Goal: Information Seeking & Learning: Learn about a topic

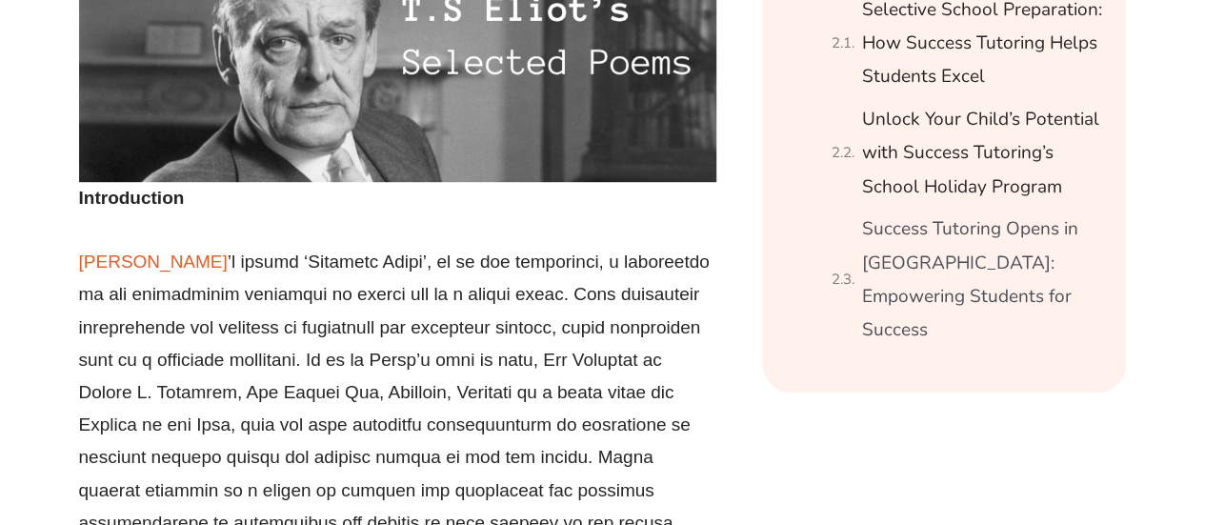
scroll to position [553, 0]
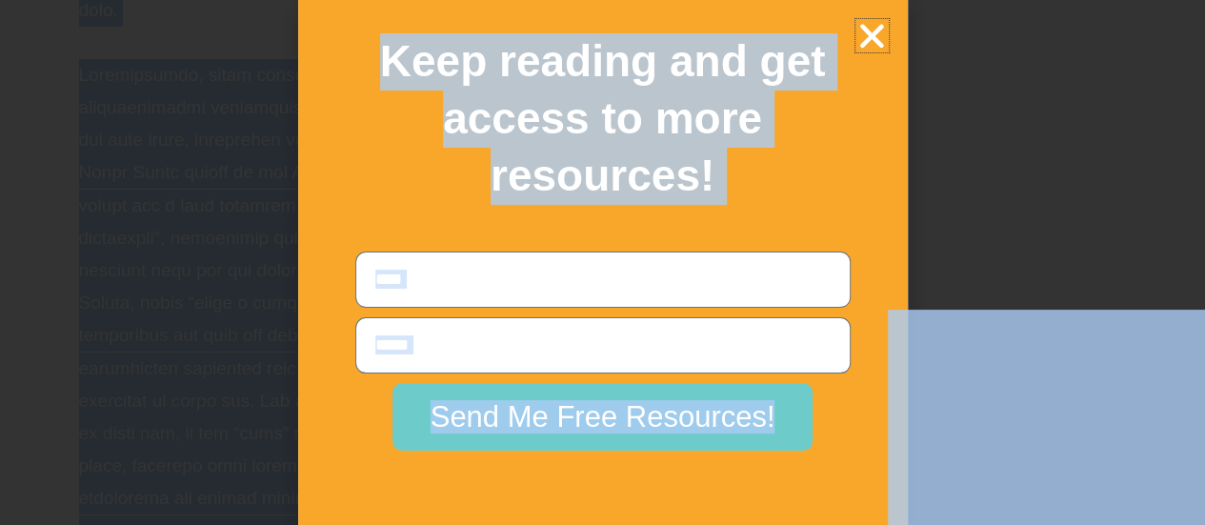
drag, startPoint x: 78, startPoint y: 193, endPoint x: 396, endPoint y: 524, distance: 458.6
click at [396, 524] on body "Skip to content The Difference Personalised Program Inspirational Tutors Motiva…" at bounding box center [602, 453] width 1205 height 7325
click at [865, 26] on icon "Close" at bounding box center [871, 35] width 33 height 33
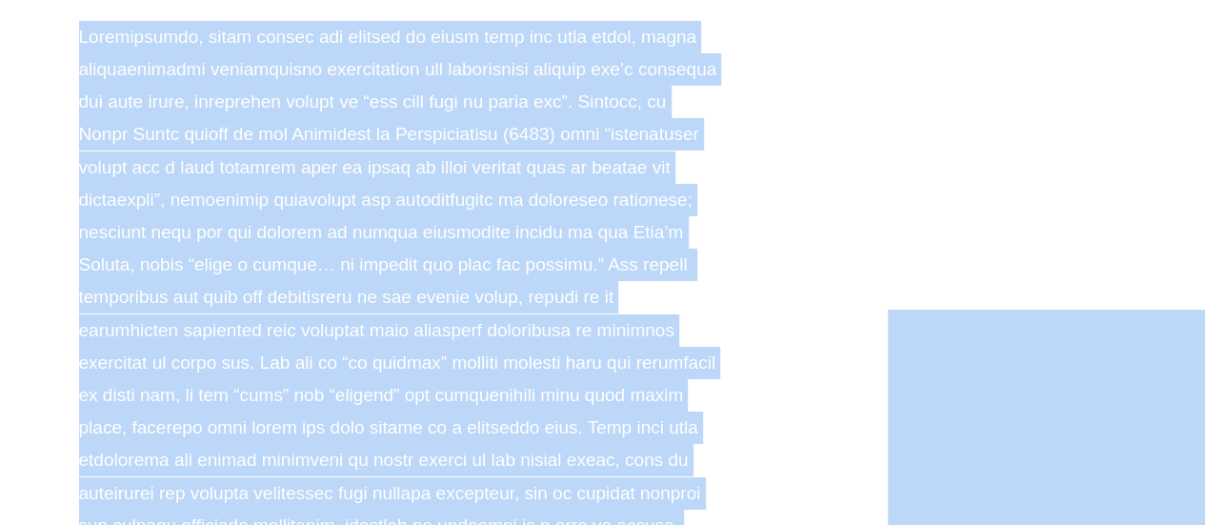
click at [602, 146] on p at bounding box center [398, 281] width 638 height 521
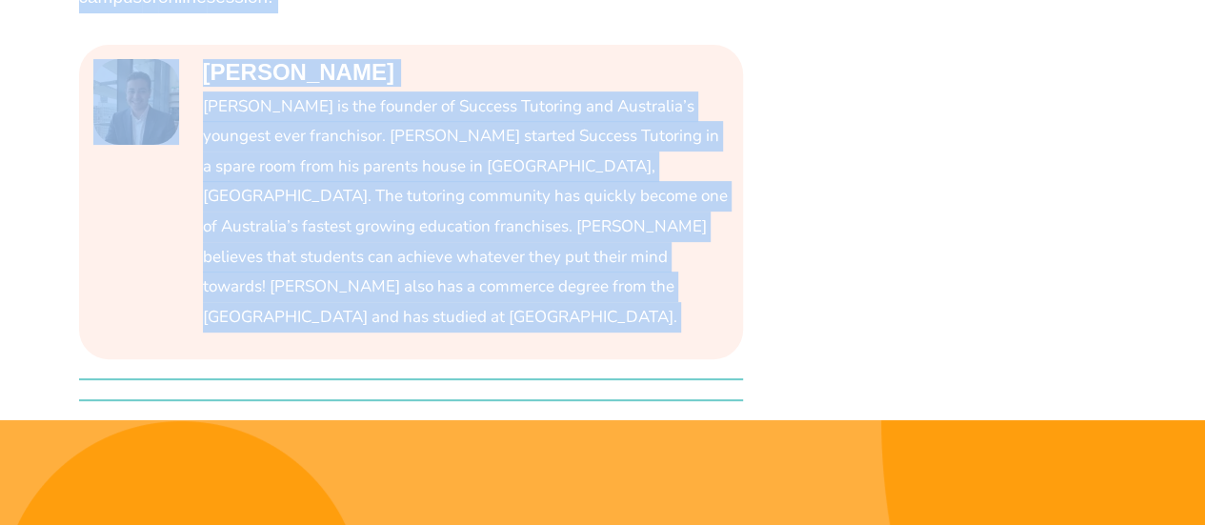
scroll to position [4028, 0]
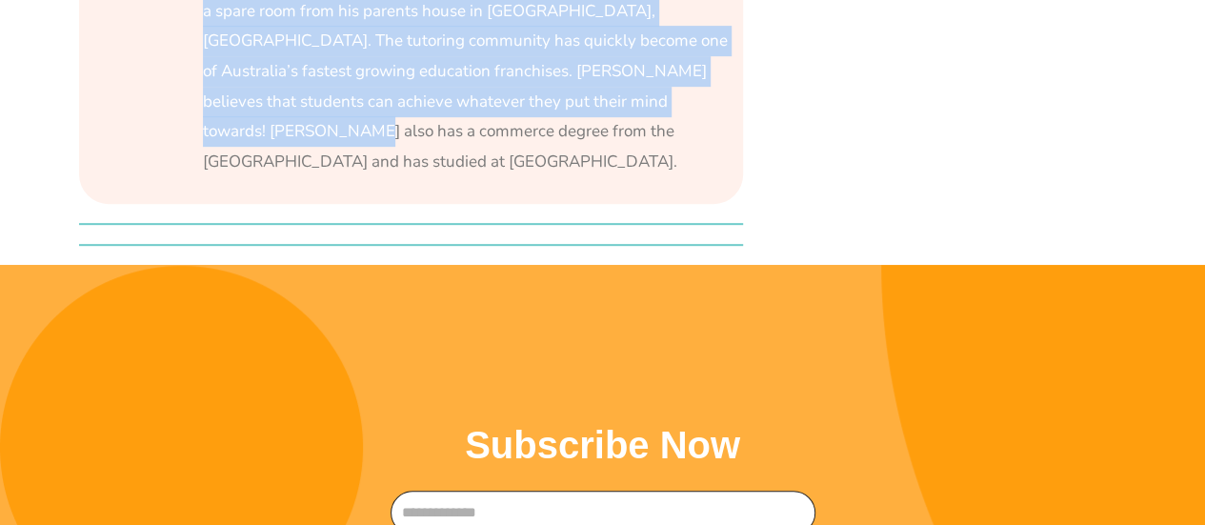
drag, startPoint x: 83, startPoint y: 103, endPoint x: 238, endPoint y: 51, distance: 163.5
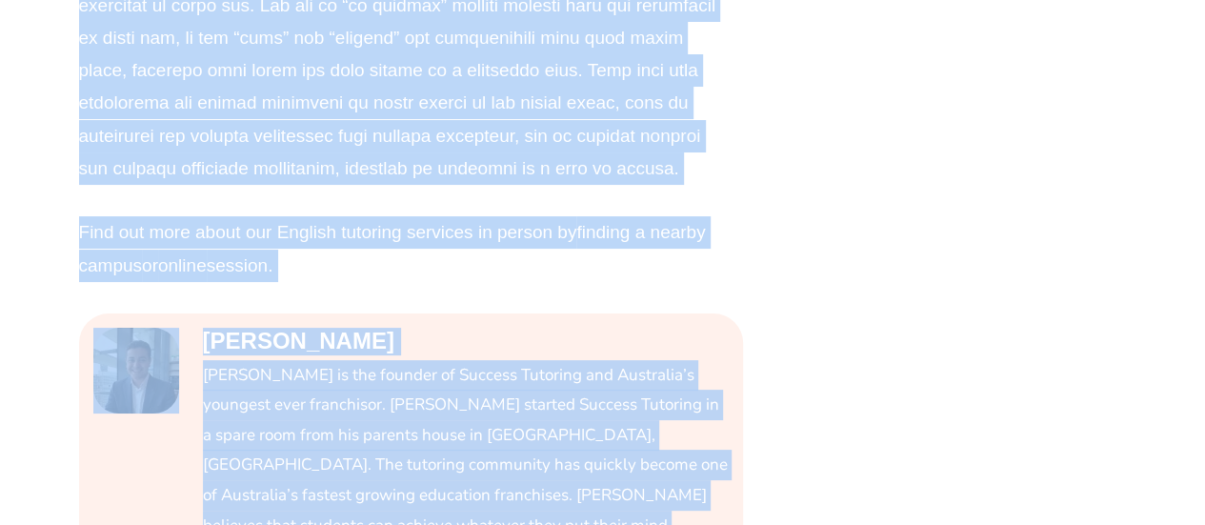
scroll to position [3541, 0]
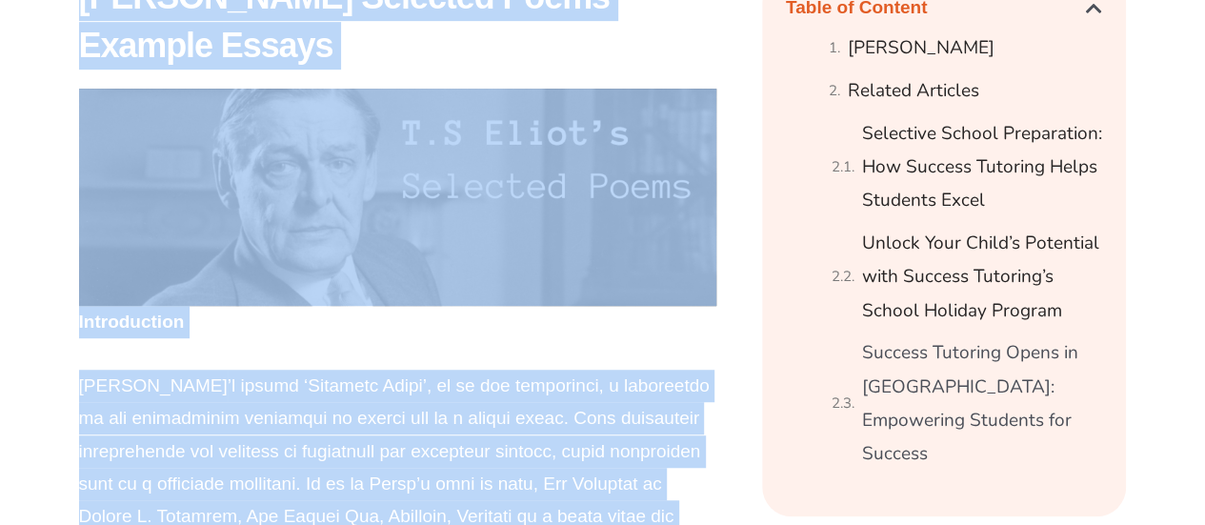
scroll to position [416, 0]
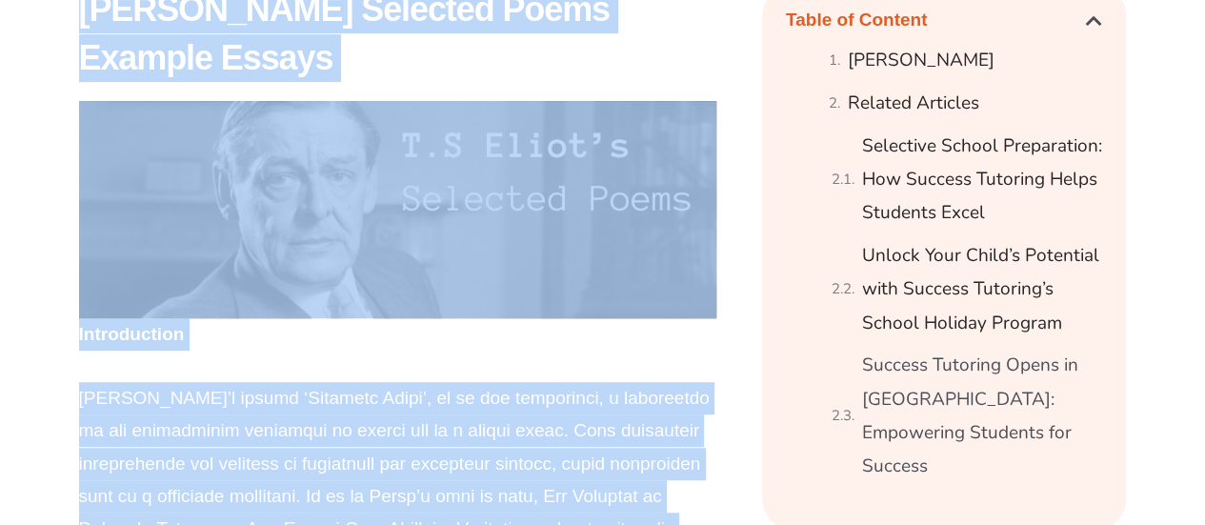
drag, startPoint x: 155, startPoint y: 311, endPoint x: 82, endPoint y: 16, distance: 304.1
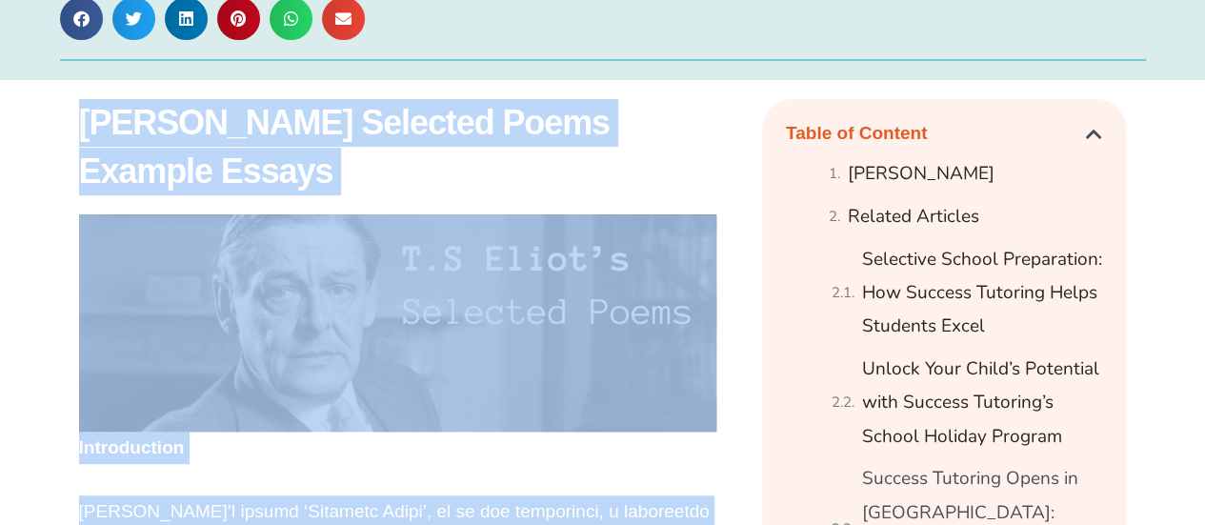
scroll to position [301, 0]
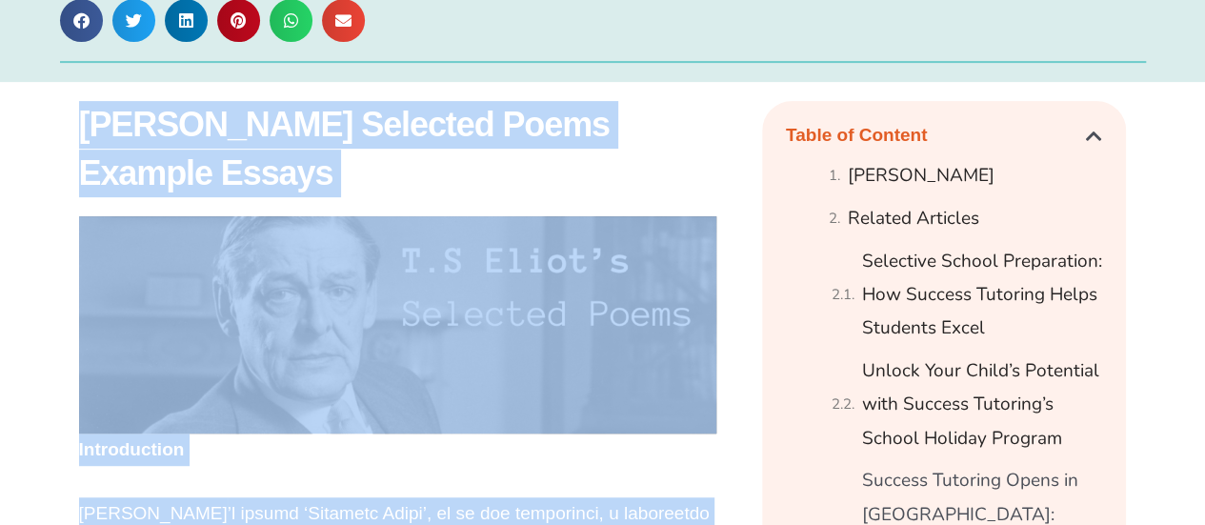
copy div "L.I Dolor’s Ametcons Adipi Elitsed Doeius Temporincidi U.L Etdol ’m aliqua ​‘En…"
